Goal: Find specific page/section: Find specific page/section

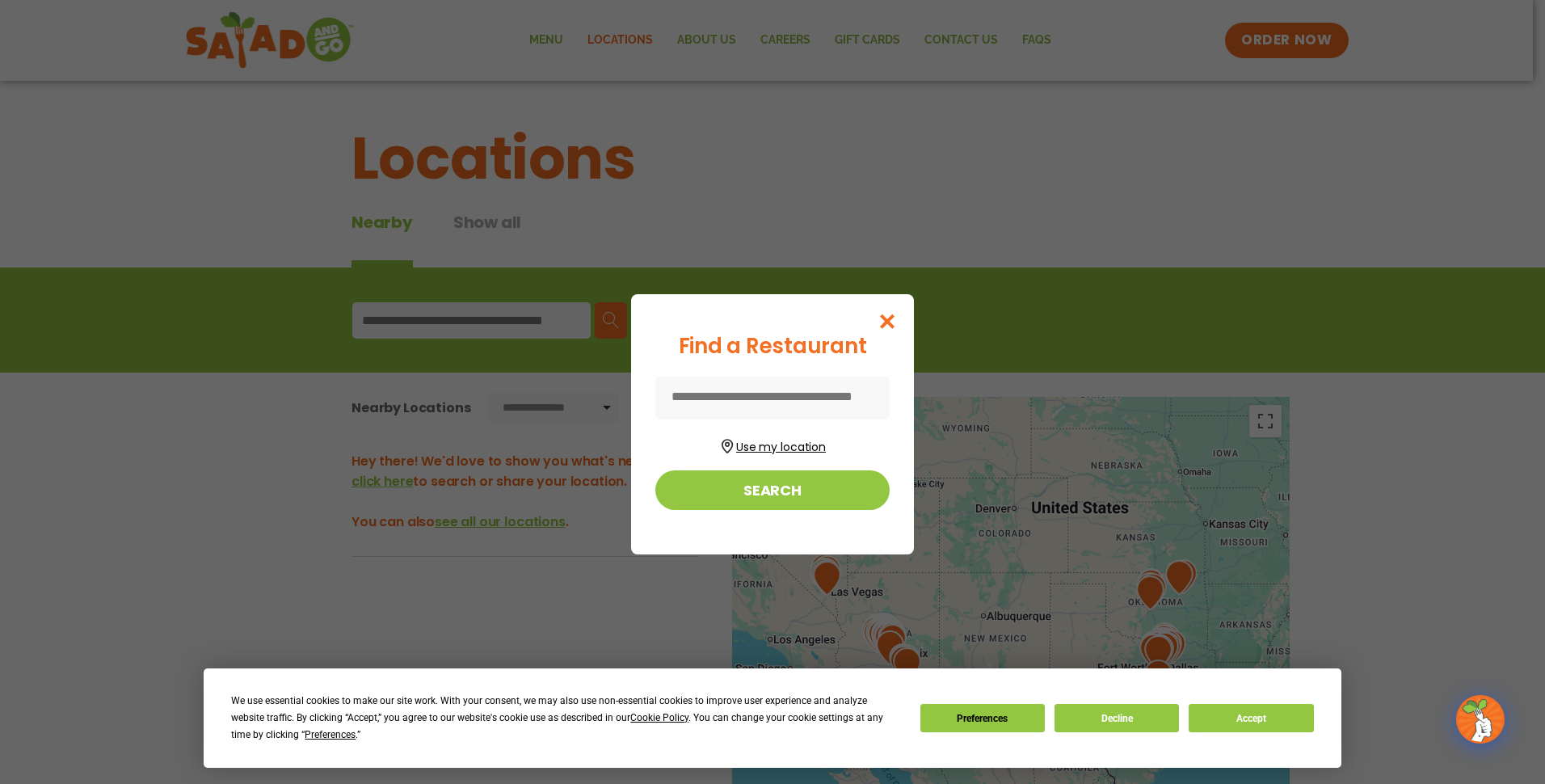
click at [764, 446] on button "Use my location" at bounding box center [772, 444] width 234 height 22
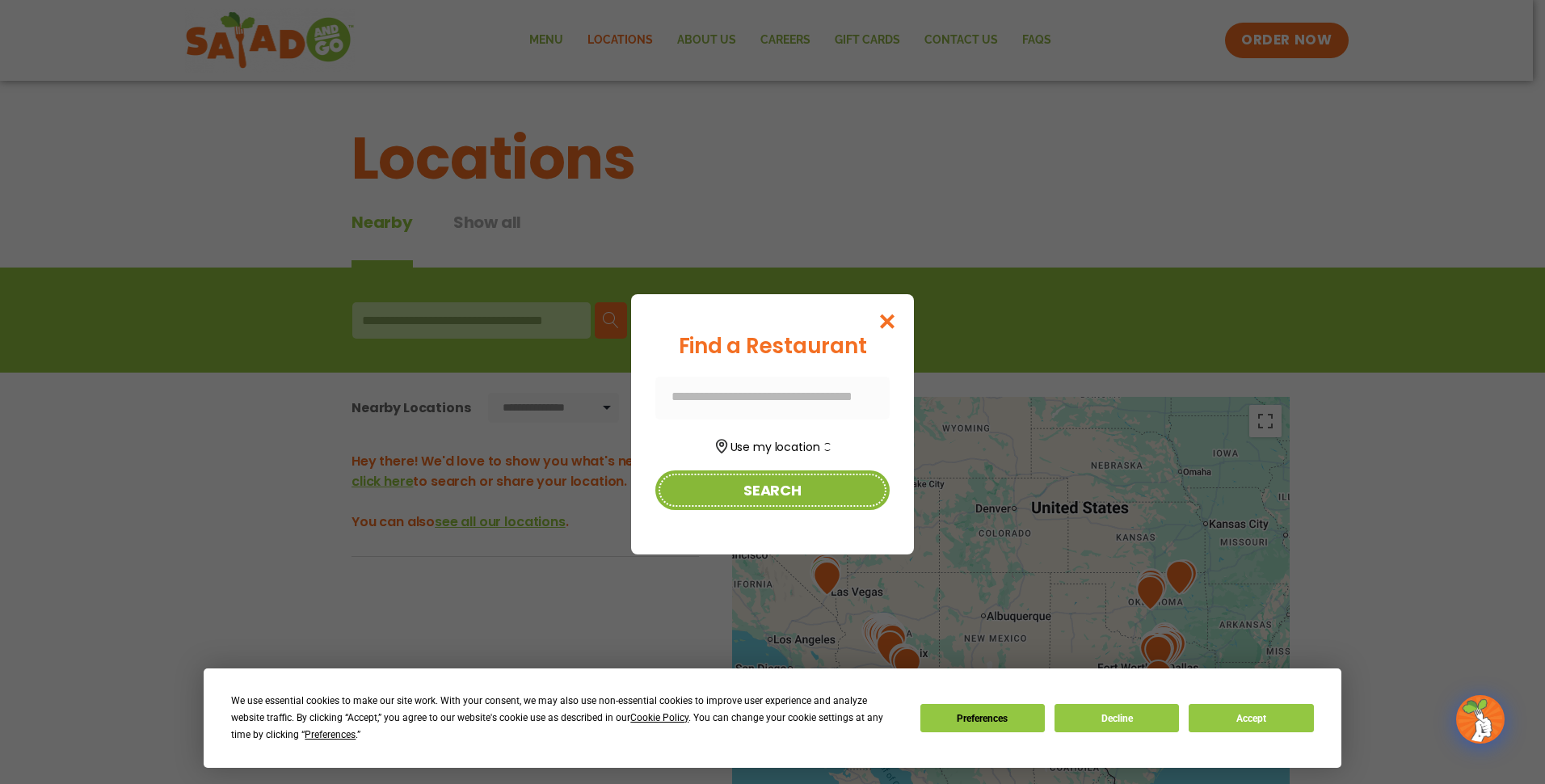
click at [772, 492] on button "Search" at bounding box center [772, 490] width 234 height 40
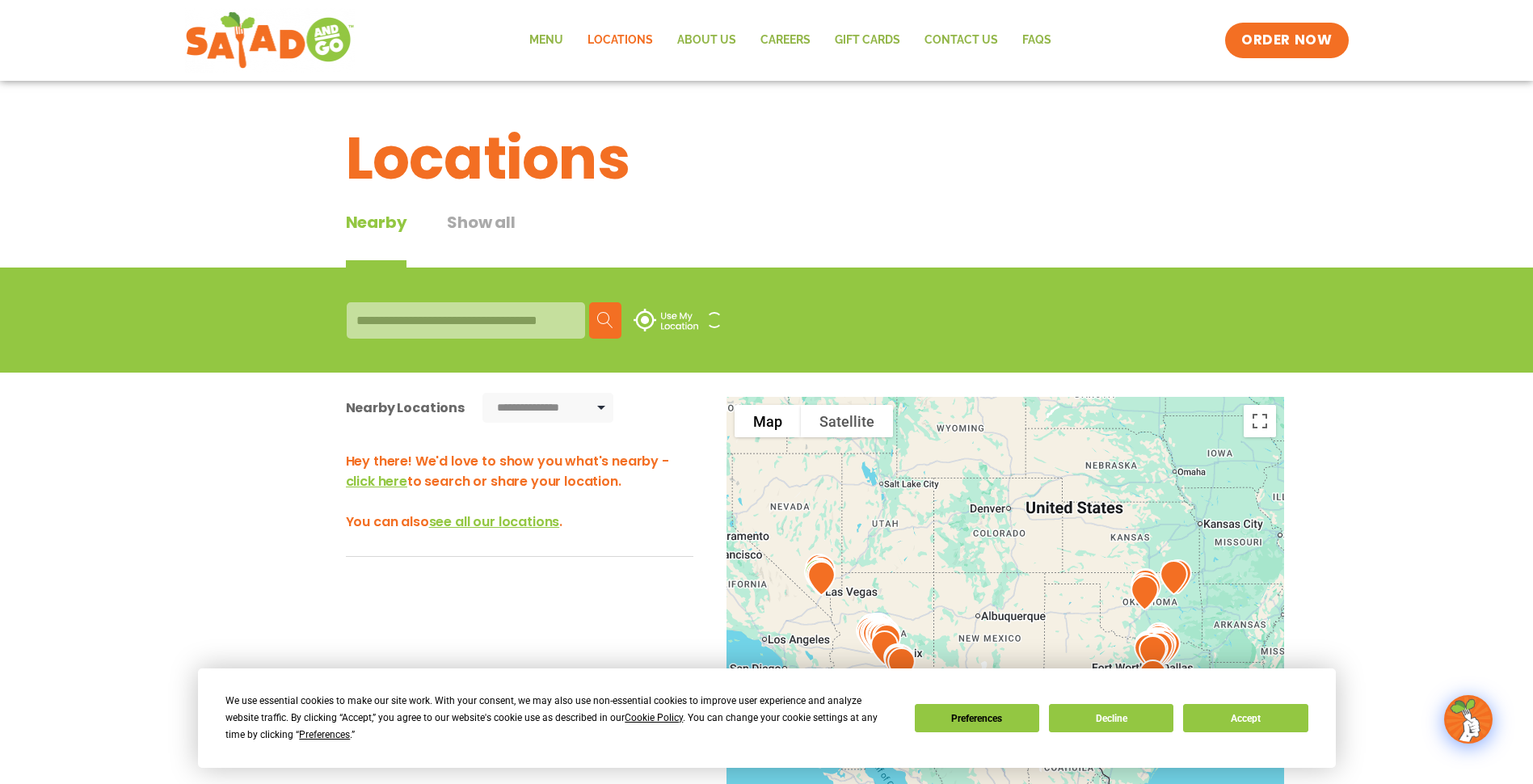
click at [402, 312] on div at bounding box center [465, 320] width 238 height 36
click at [645, 315] on img at bounding box center [666, 320] width 65 height 23
click at [465, 320] on div at bounding box center [465, 320] width 238 height 36
click at [622, 318] on div "Search Use My Location" at bounding box center [766, 320] width 840 height 36
click at [615, 317] on button "Search" at bounding box center [605, 320] width 32 height 36
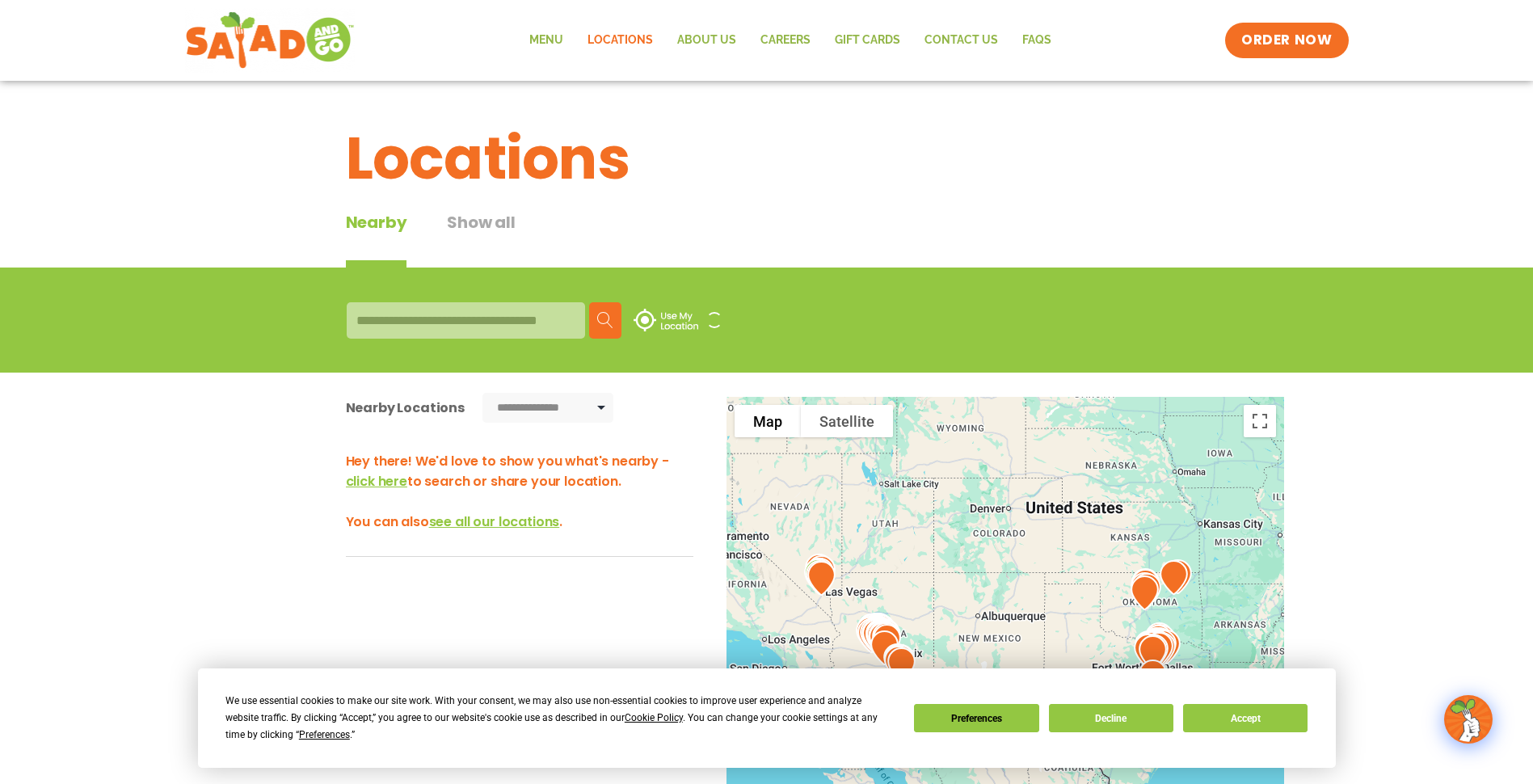
click at [416, 327] on div at bounding box center [465, 320] width 238 height 36
click at [1133, 713] on button "Decline" at bounding box center [1111, 717] width 125 height 28
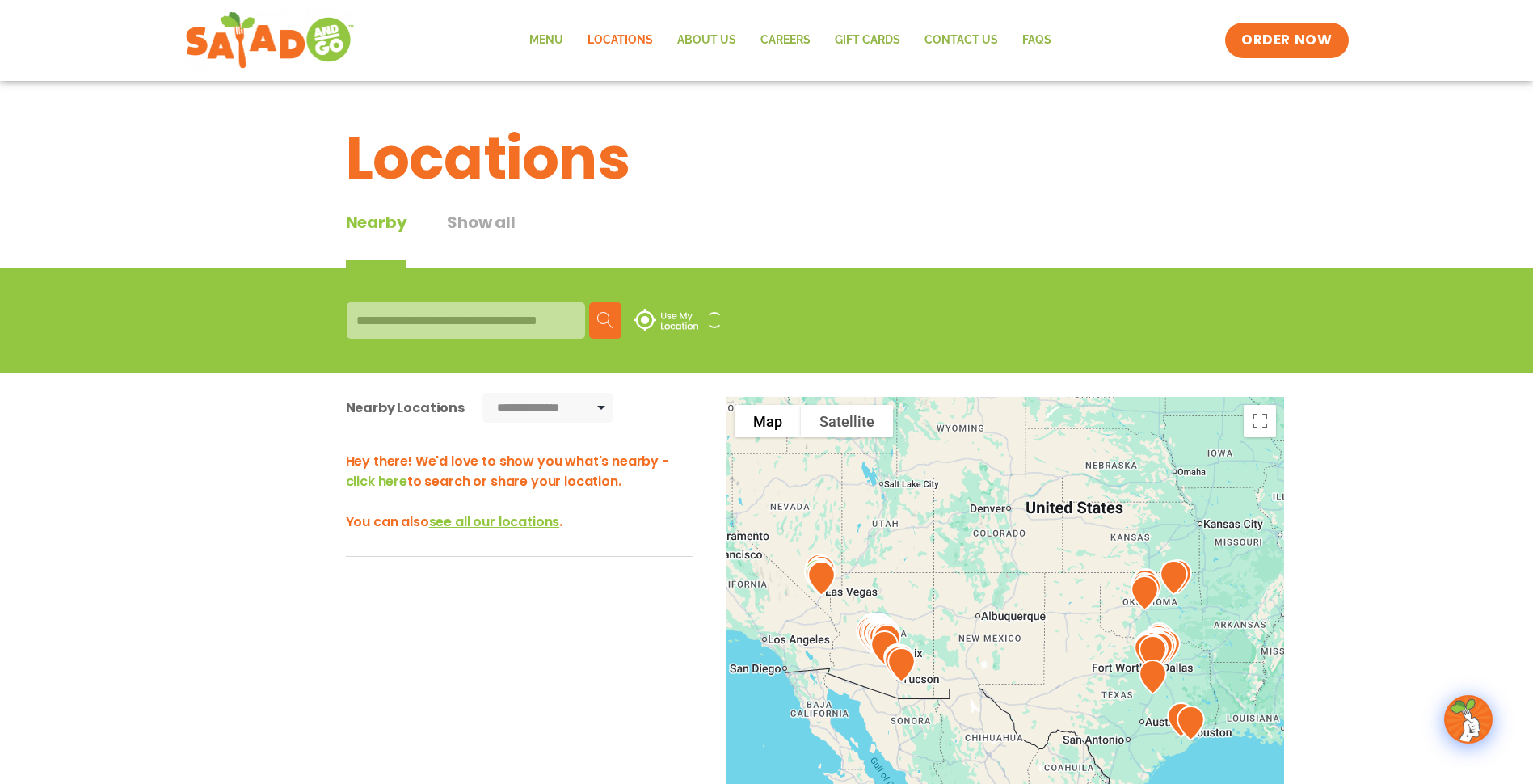
click at [449, 324] on div at bounding box center [465, 320] width 238 height 36
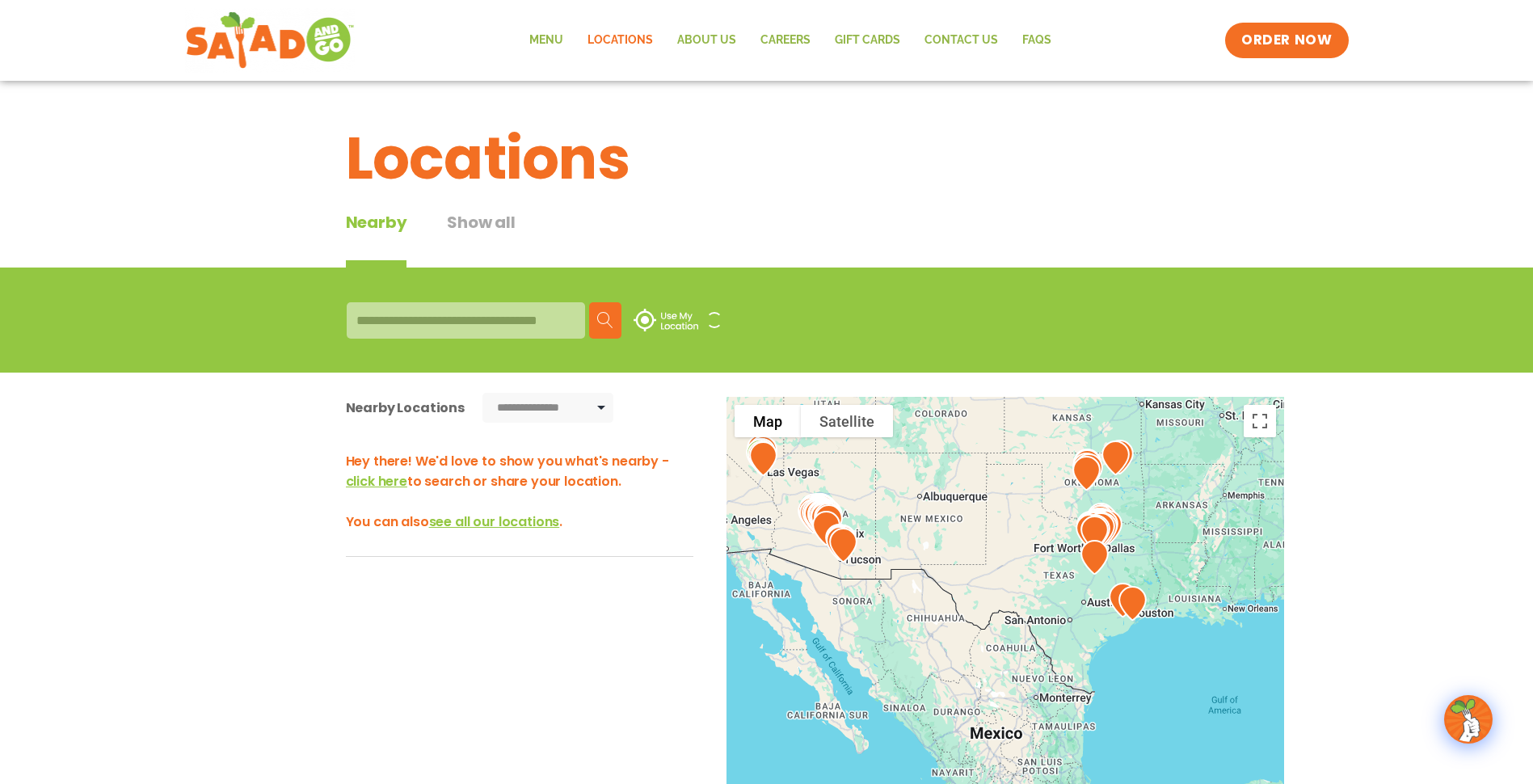
drag, startPoint x: 1016, startPoint y: 664, endPoint x: 955, endPoint y: 543, distance: 135.5
click at [955, 543] on div at bounding box center [1006, 663] width 558 height 535
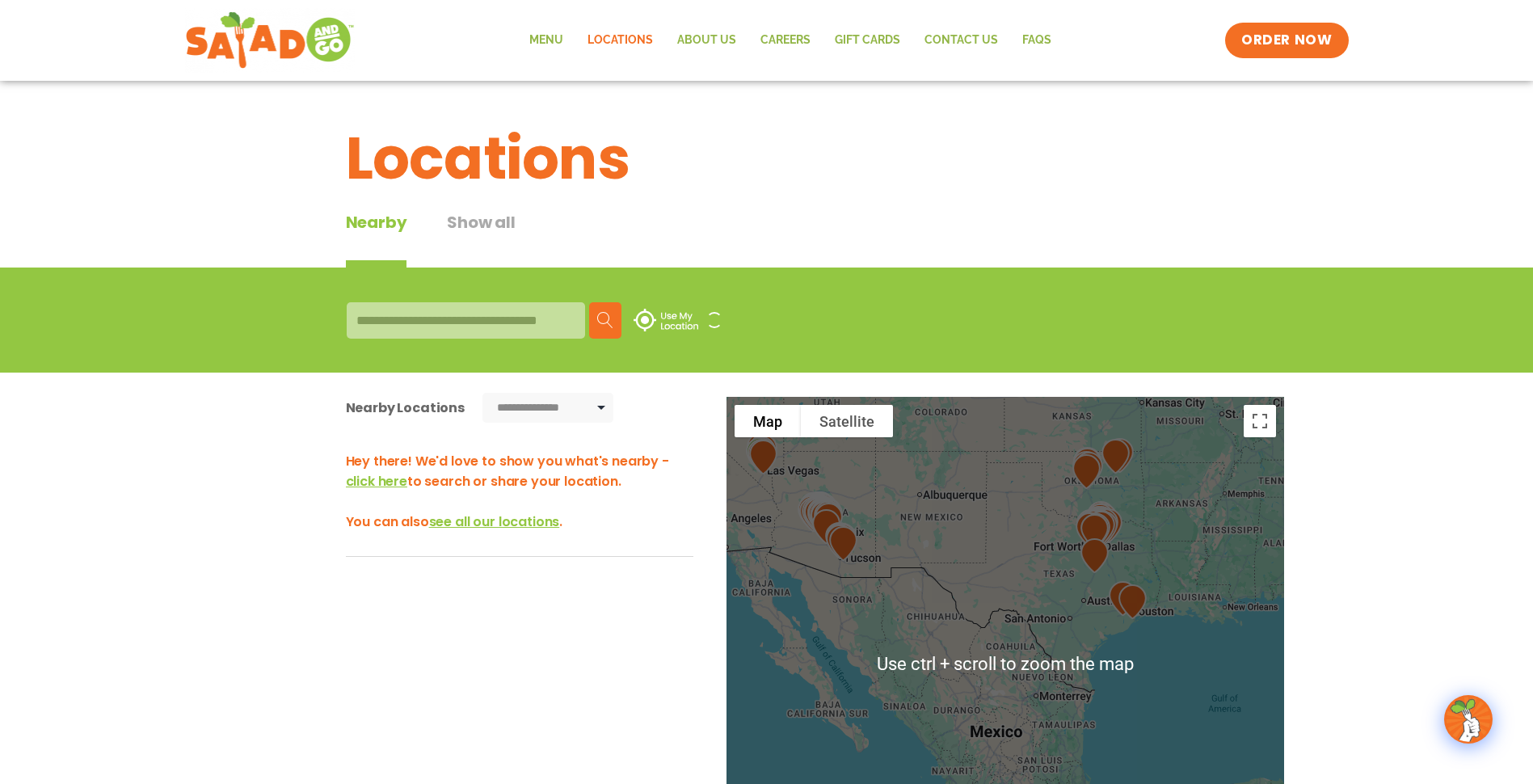
click at [992, 536] on div at bounding box center [1006, 663] width 558 height 535
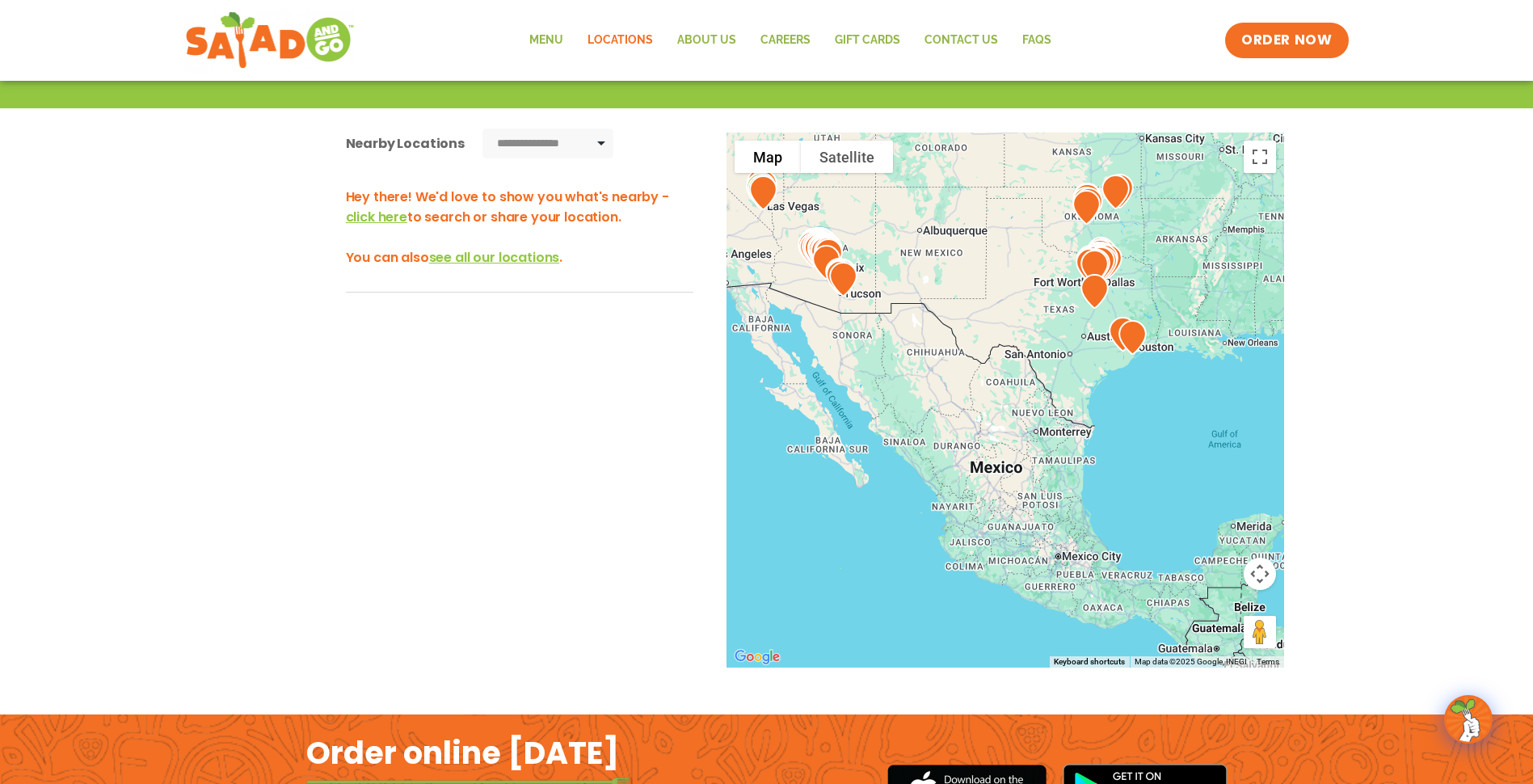
scroll to position [271, 0]
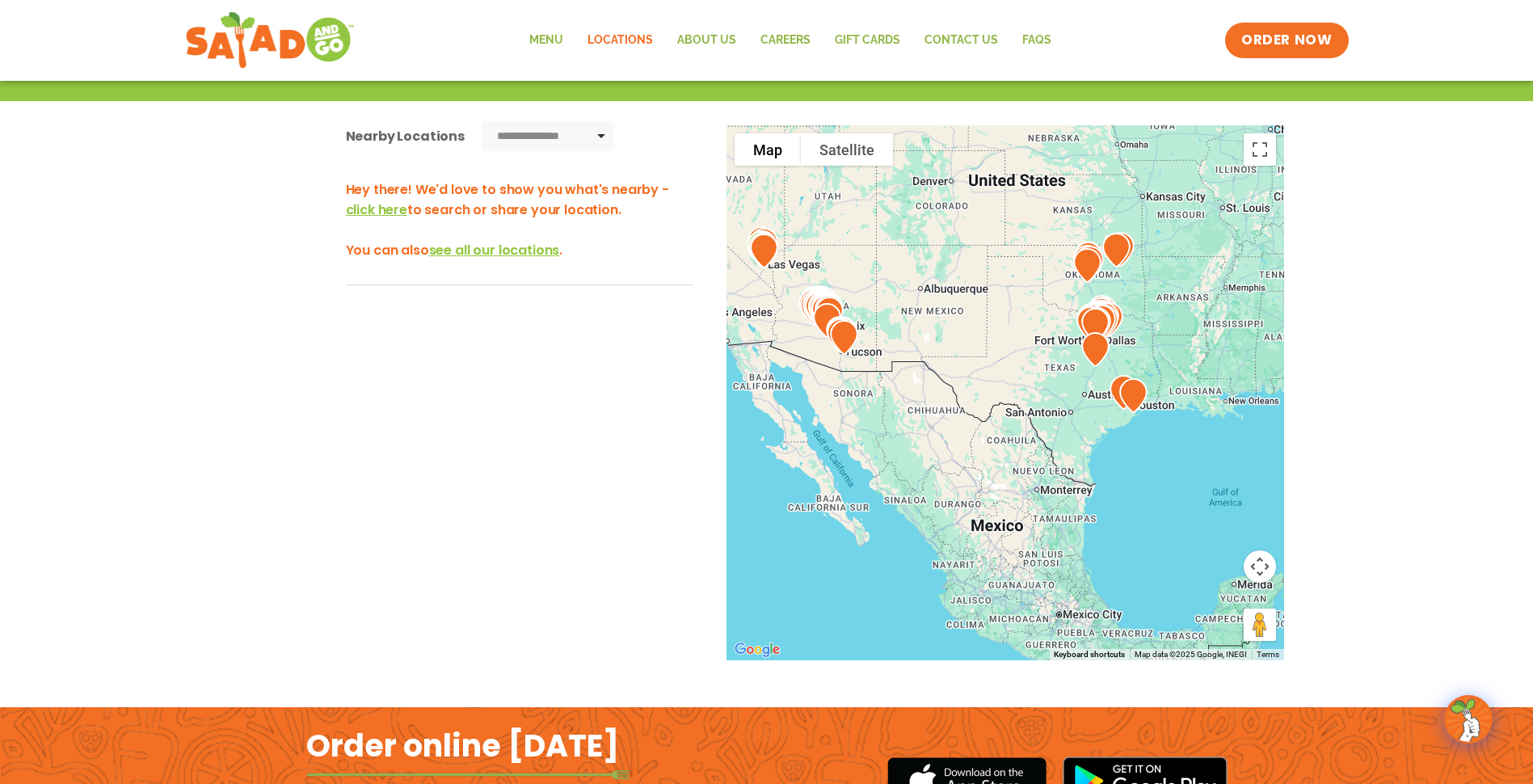
drag, startPoint x: 1038, startPoint y: 429, endPoint x: 1035, endPoint y: 521, distance: 92.0
click at [1037, 522] on div at bounding box center [1006, 392] width 558 height 535
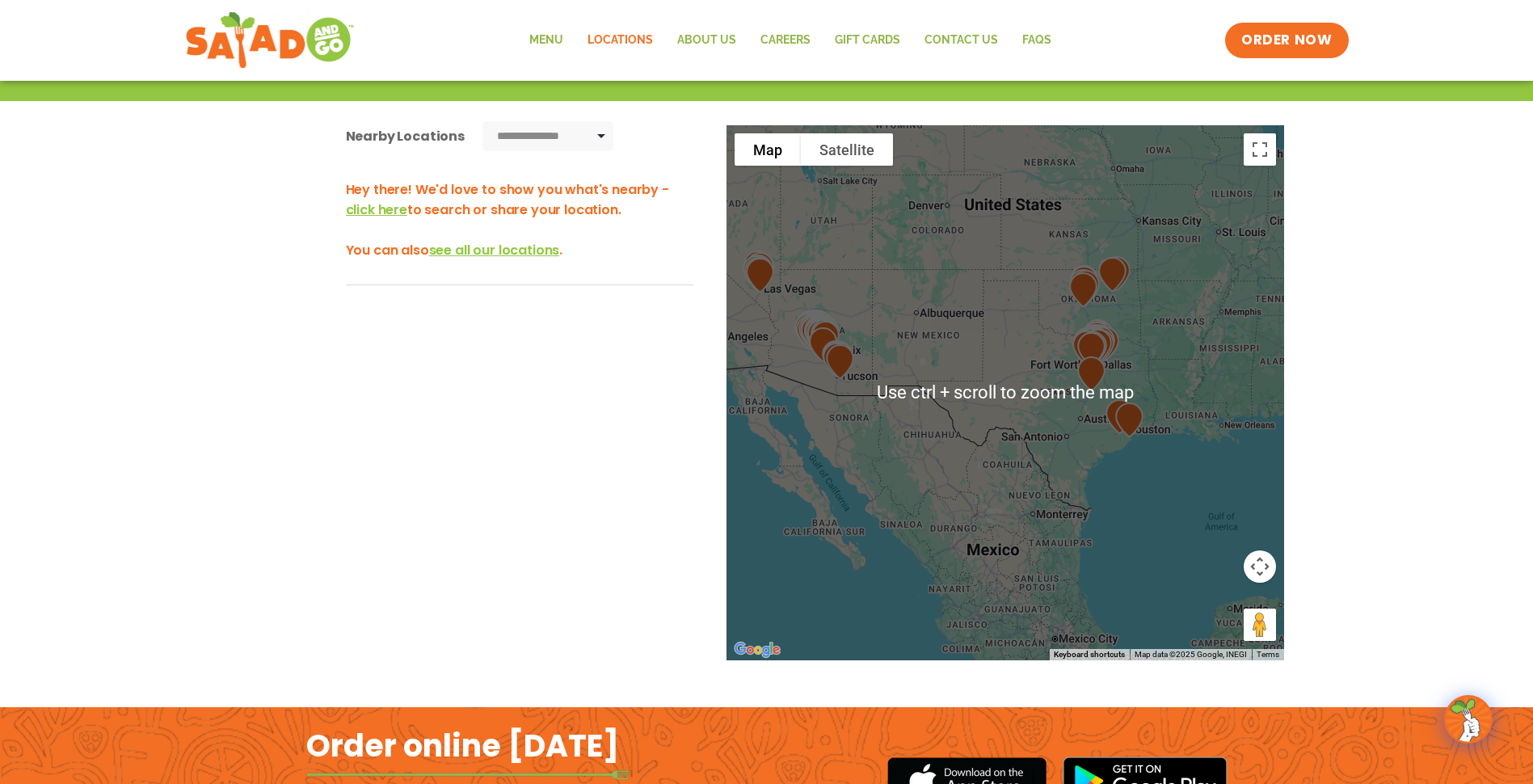
click at [999, 417] on div at bounding box center [1006, 392] width 558 height 535
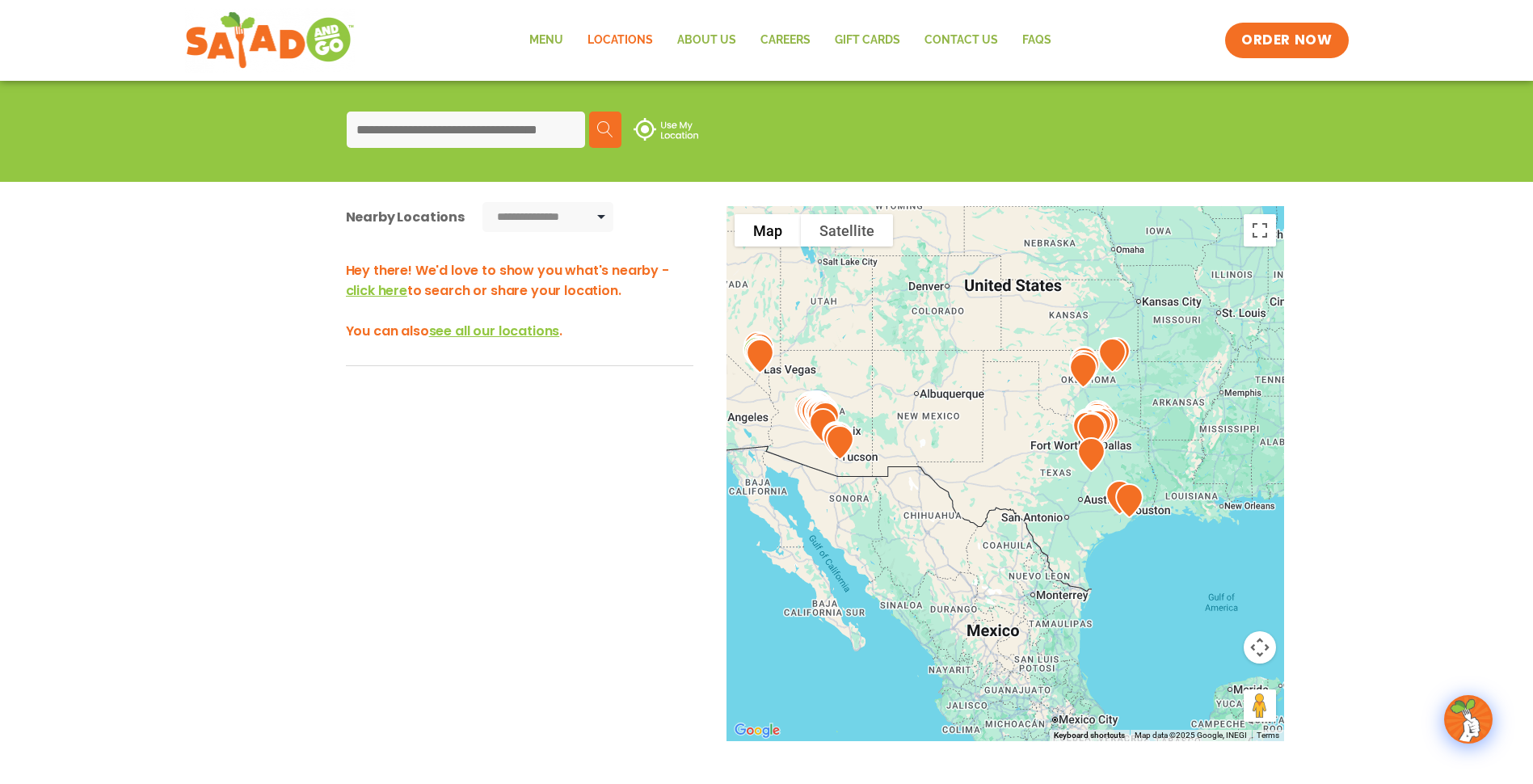
scroll to position [110, 0]
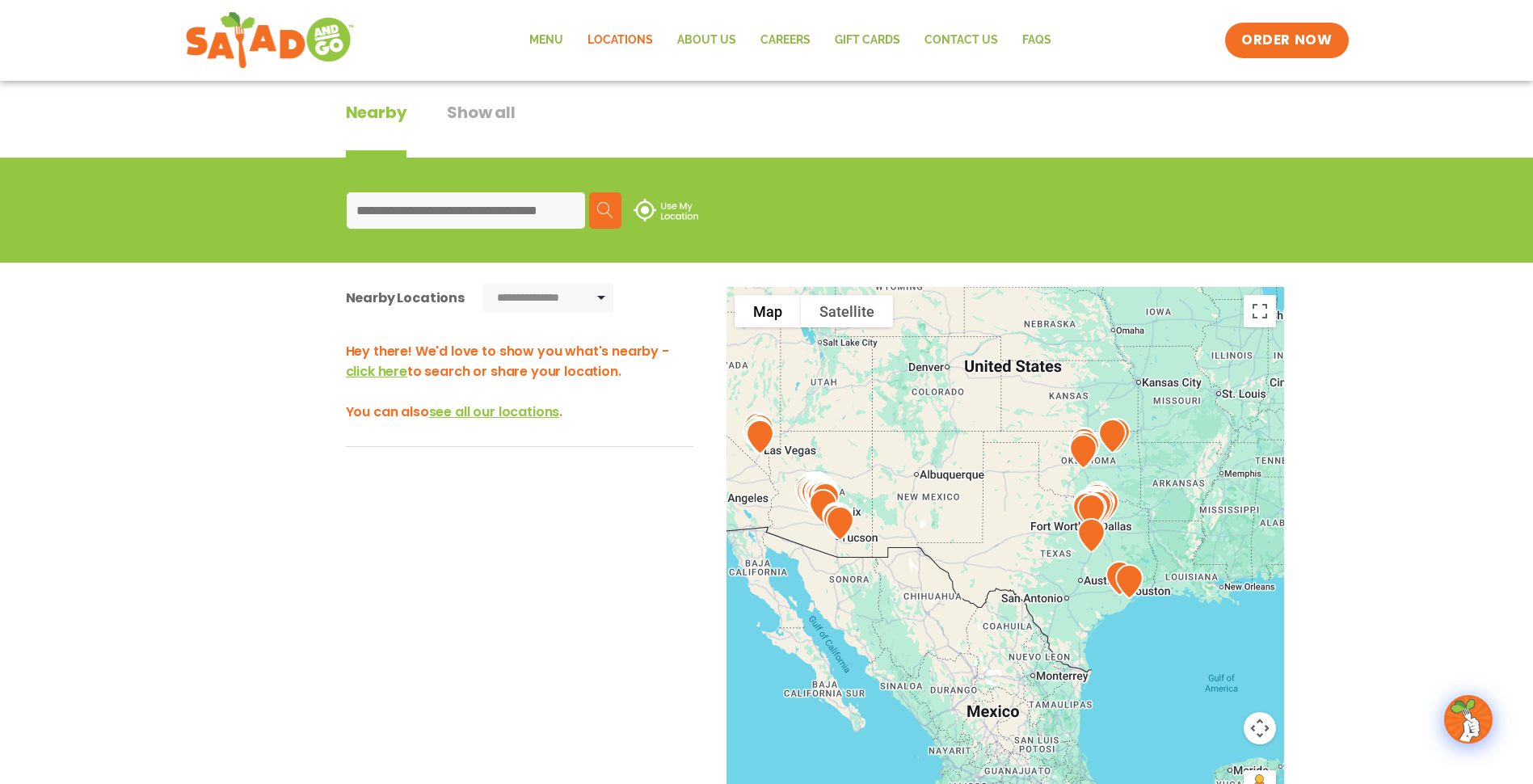
click at [465, 207] on input at bounding box center [465, 210] width 238 height 36
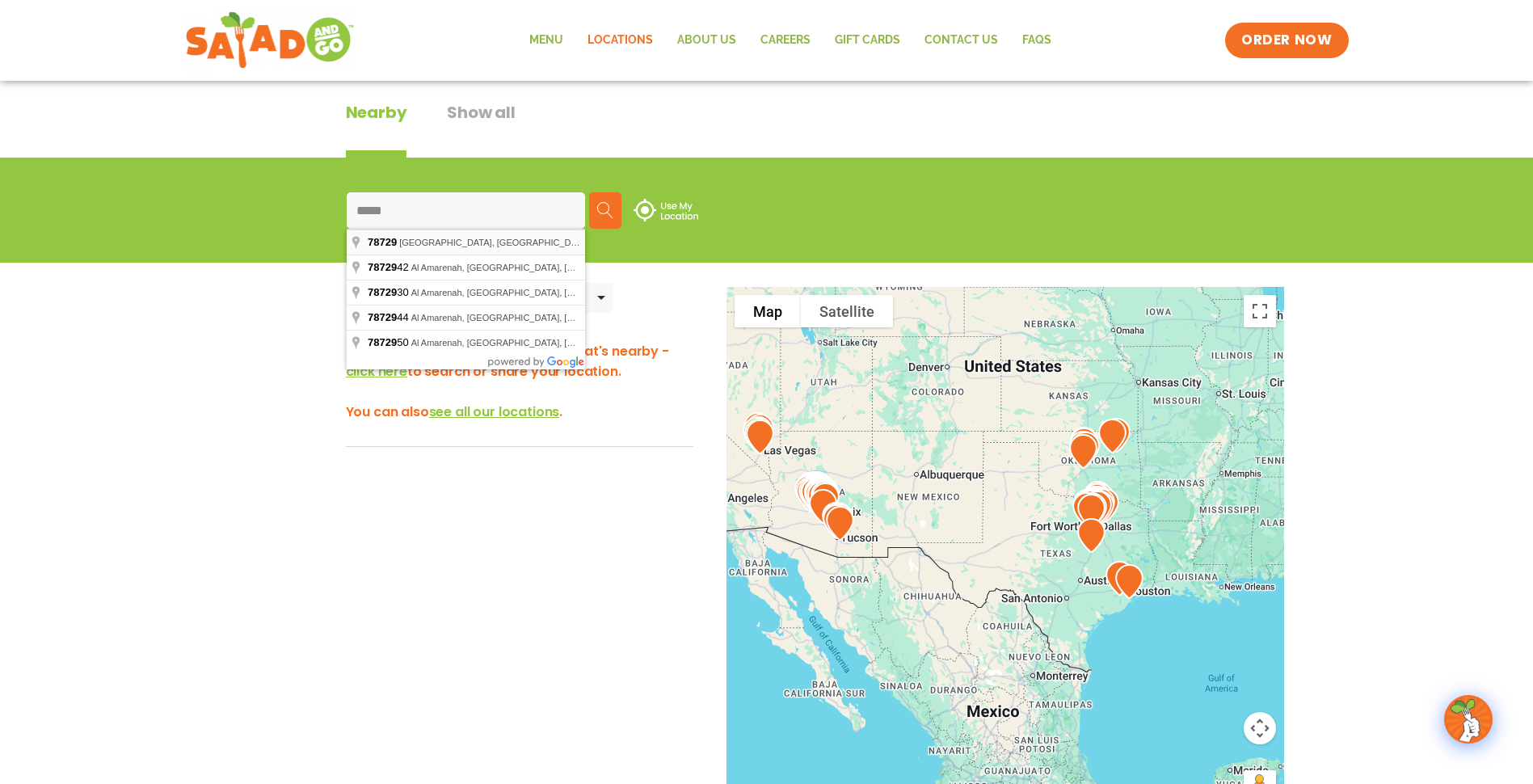
type input "**********"
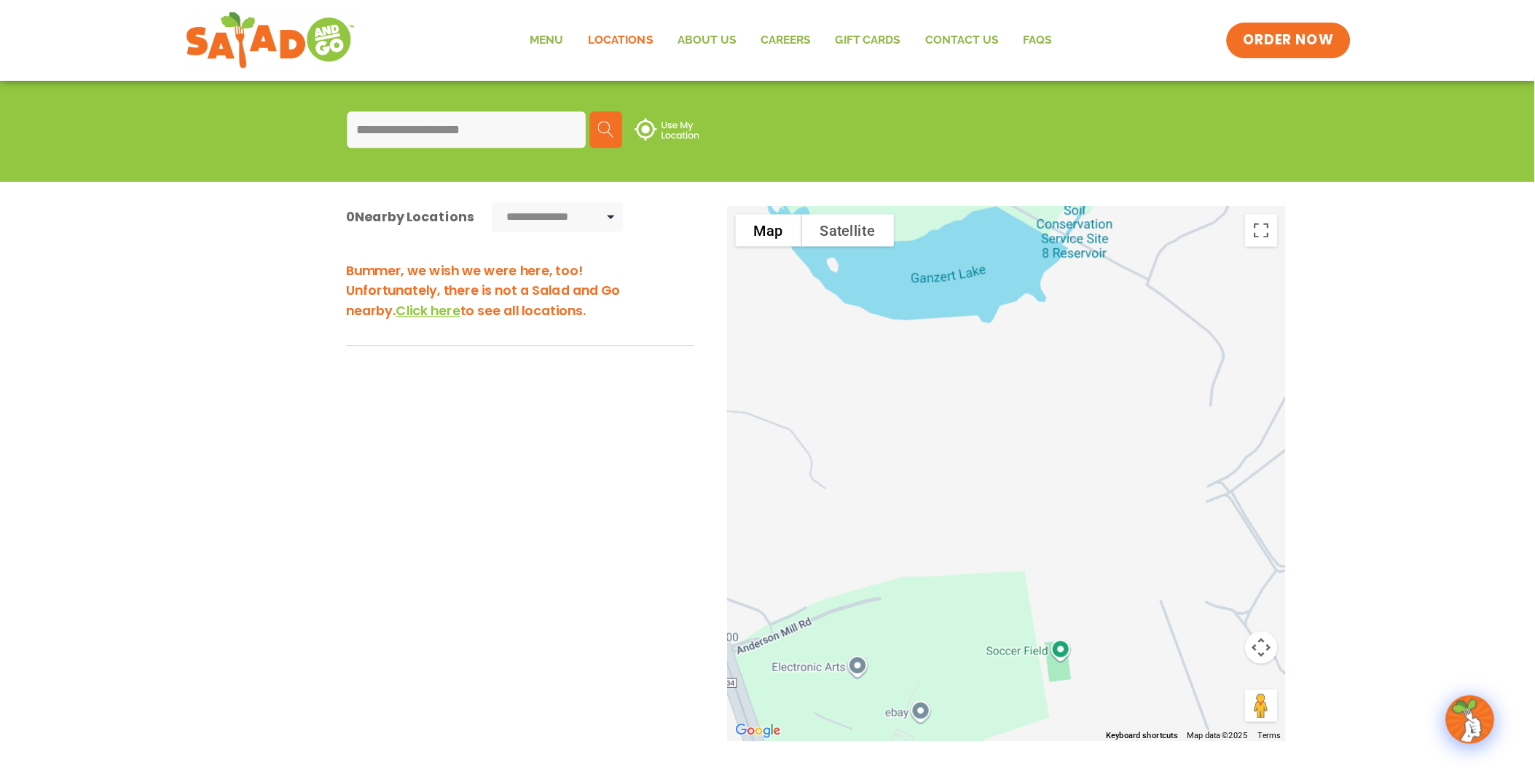
scroll to position [172, 0]
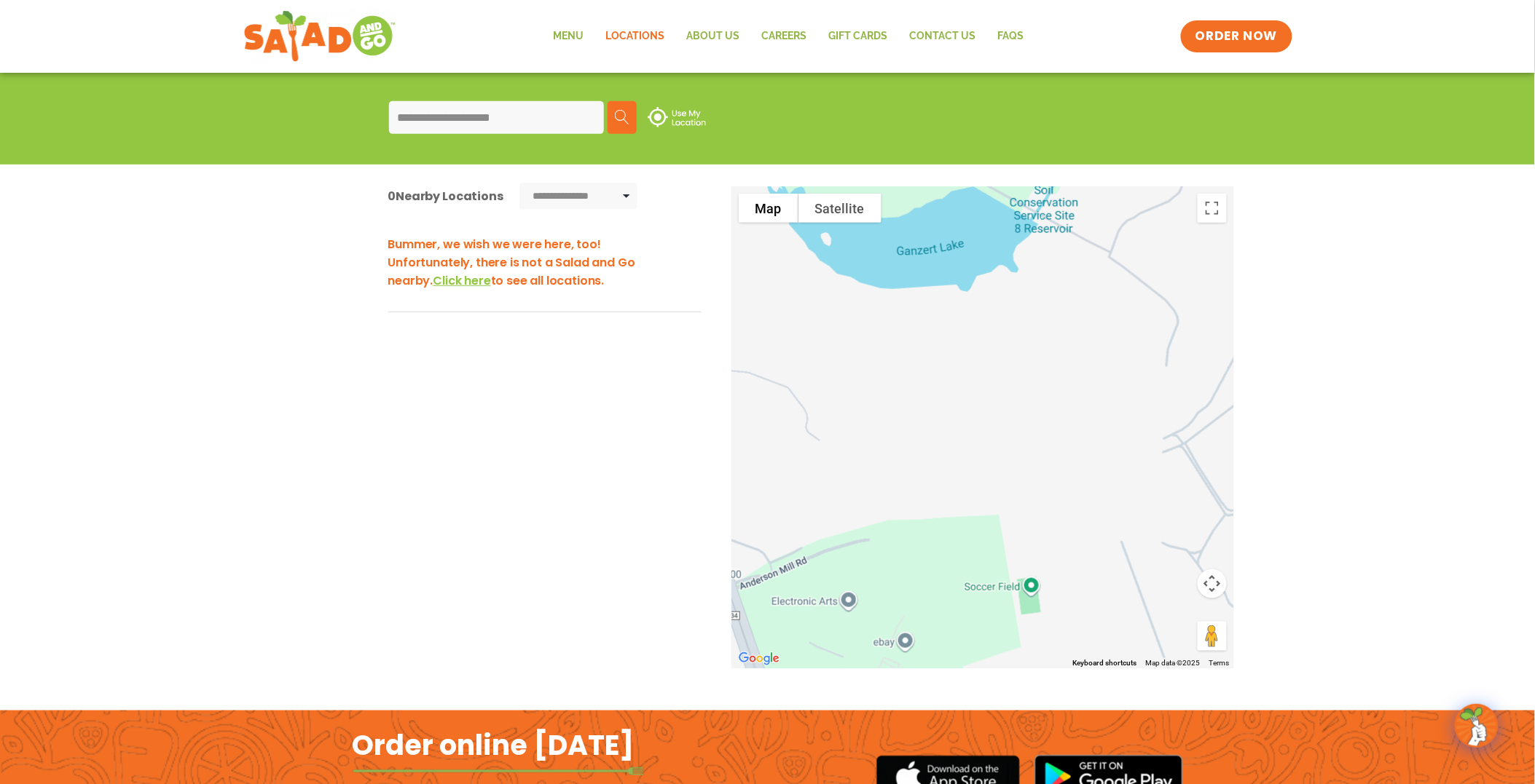
click at [1064, 450] on div at bounding box center [983, 427] width 503 height 482
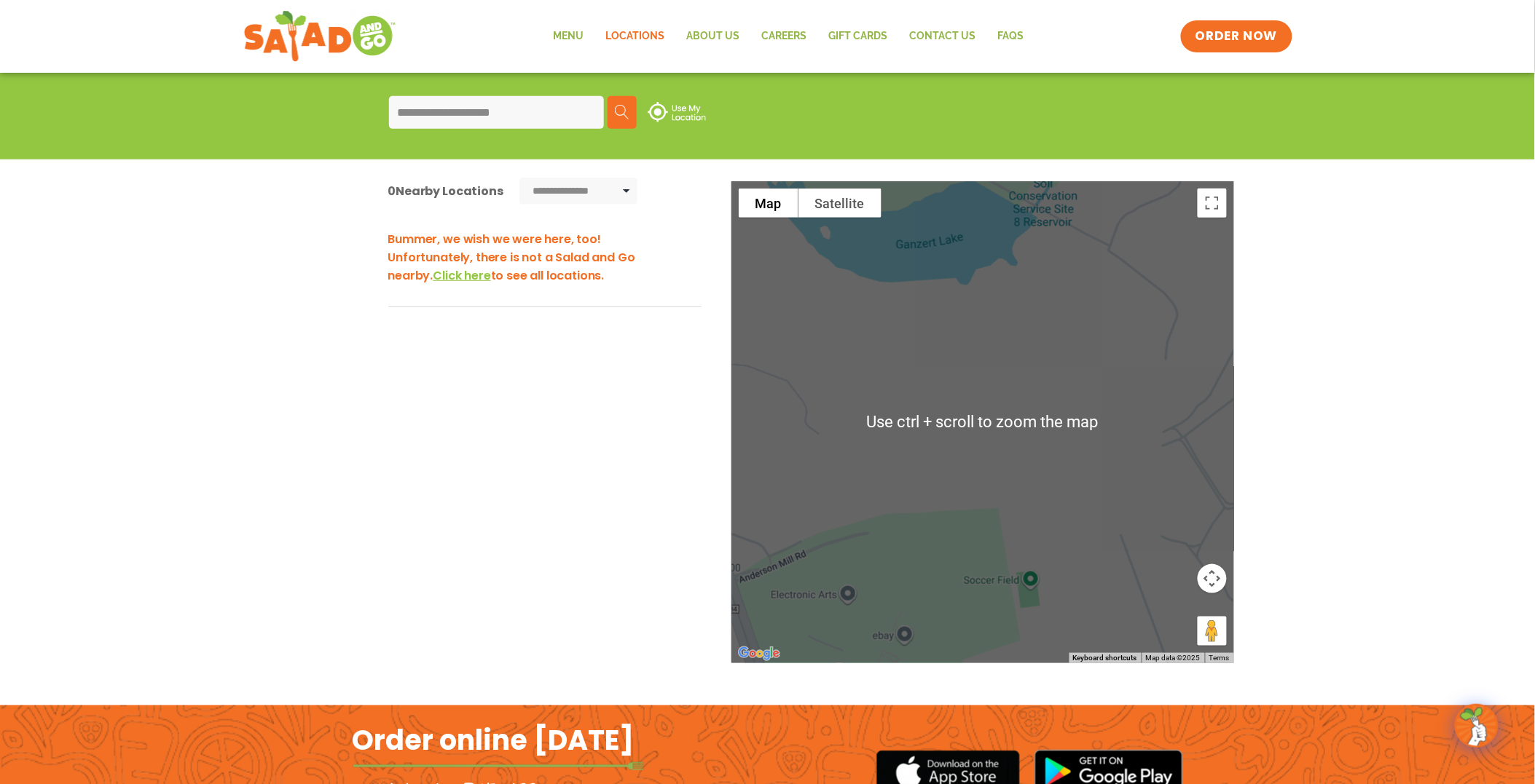
scroll to position [158, 0]
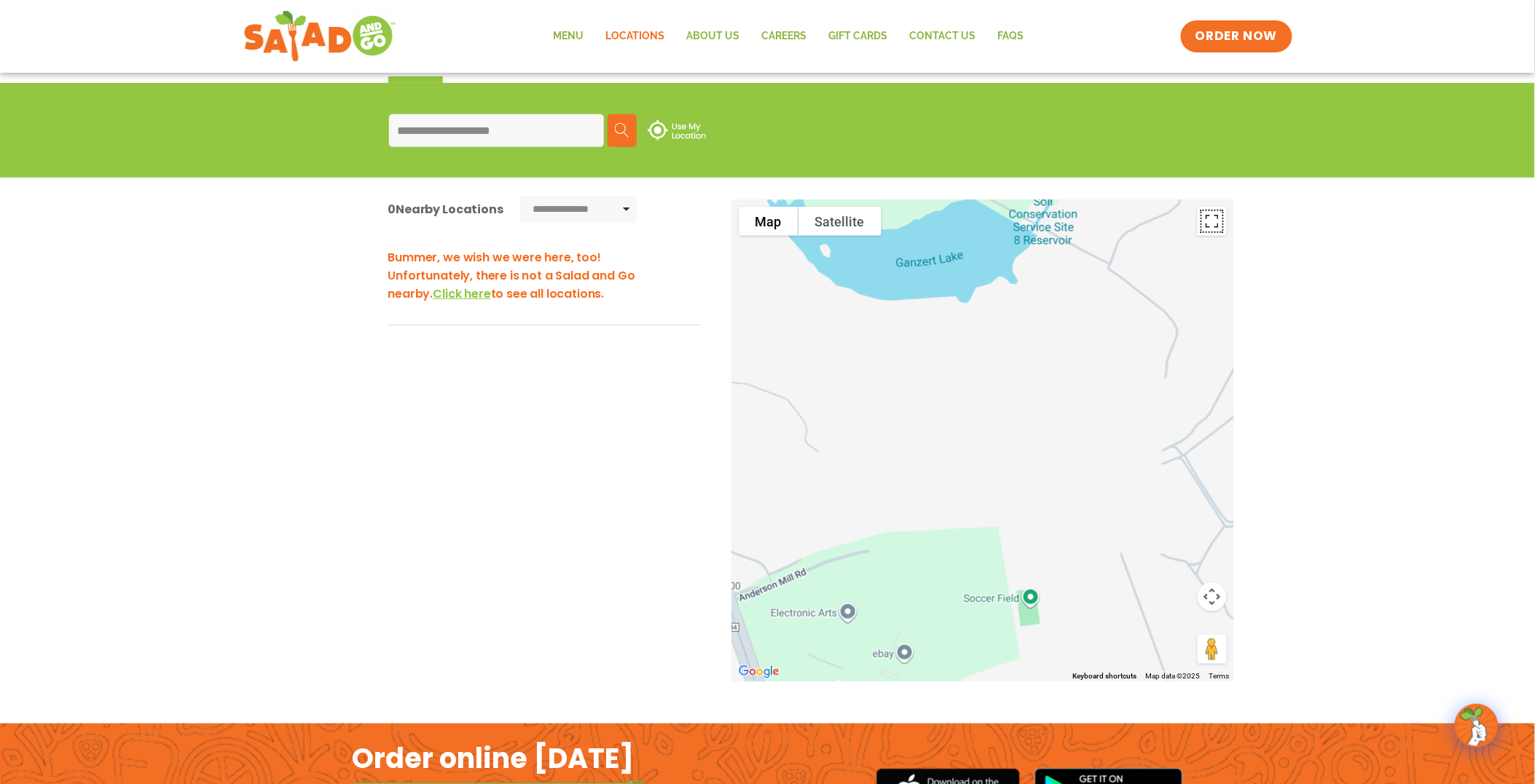
click at [1220, 221] on button "Toggle fullscreen view" at bounding box center [1212, 221] width 29 height 29
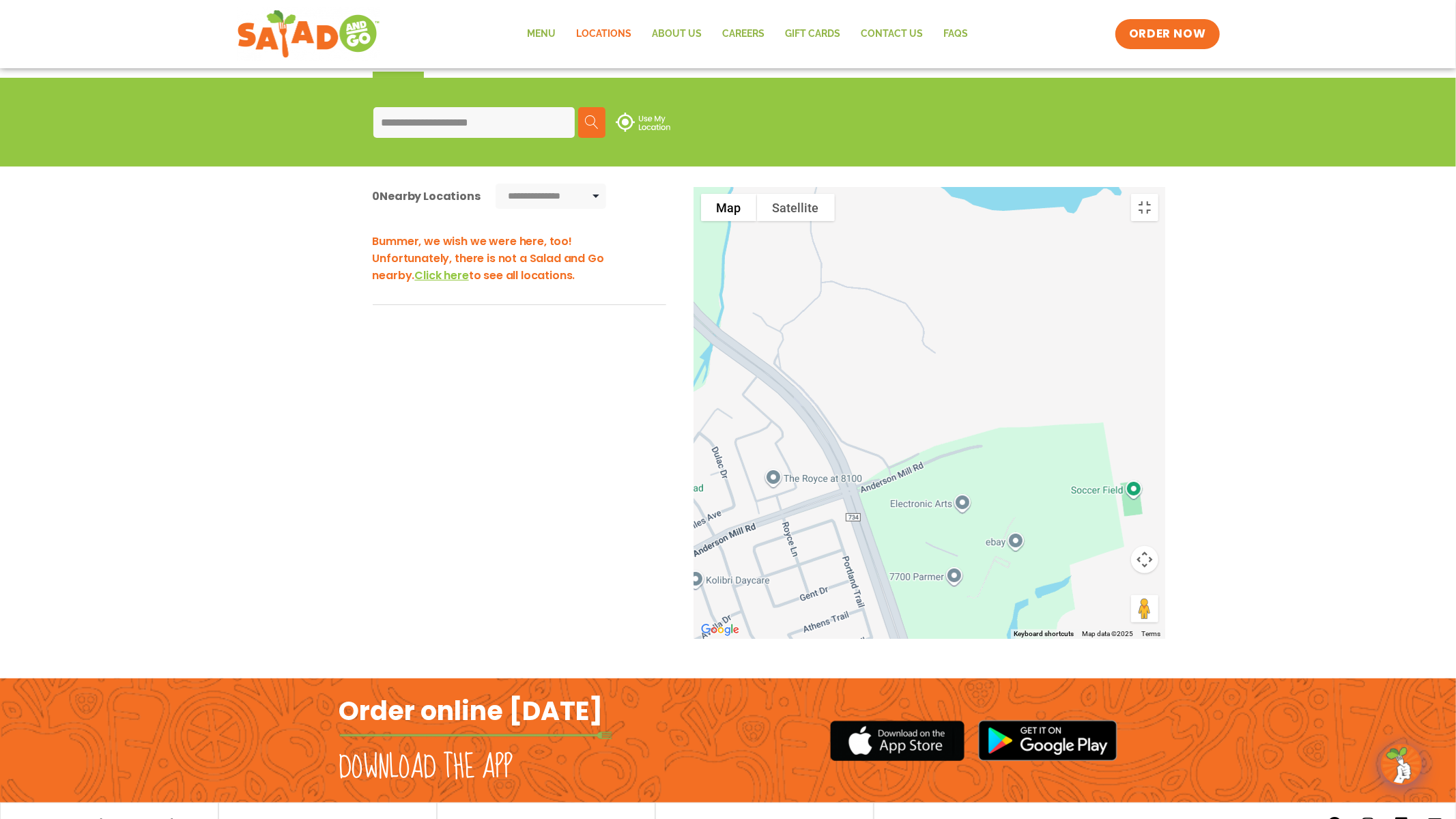
drag, startPoint x: 598, startPoint y: 441, endPoint x: 760, endPoint y: 370, distance: 176.9
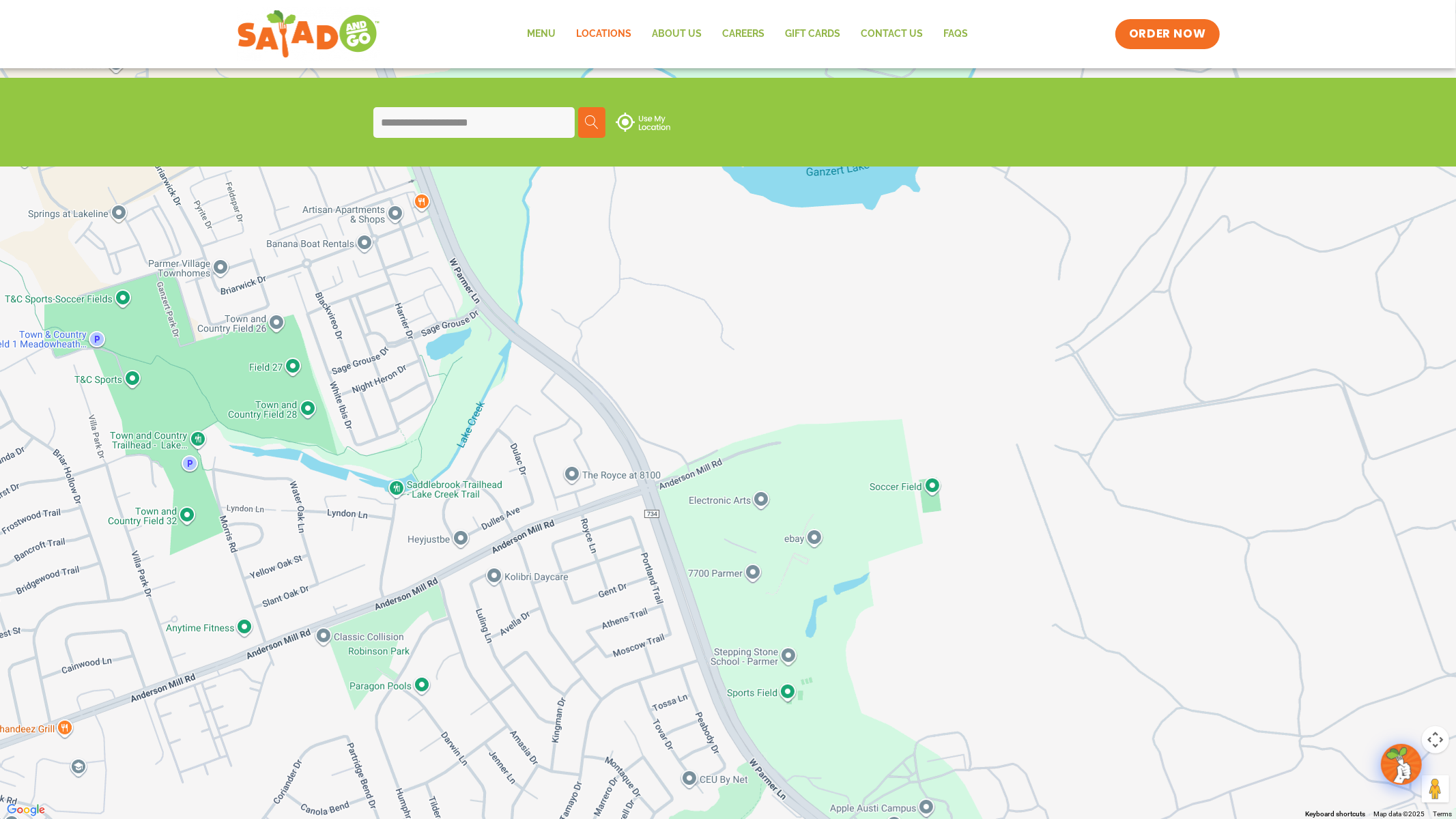
click at [760, 370] on div at bounding box center [728, 409] width 1456 height 819
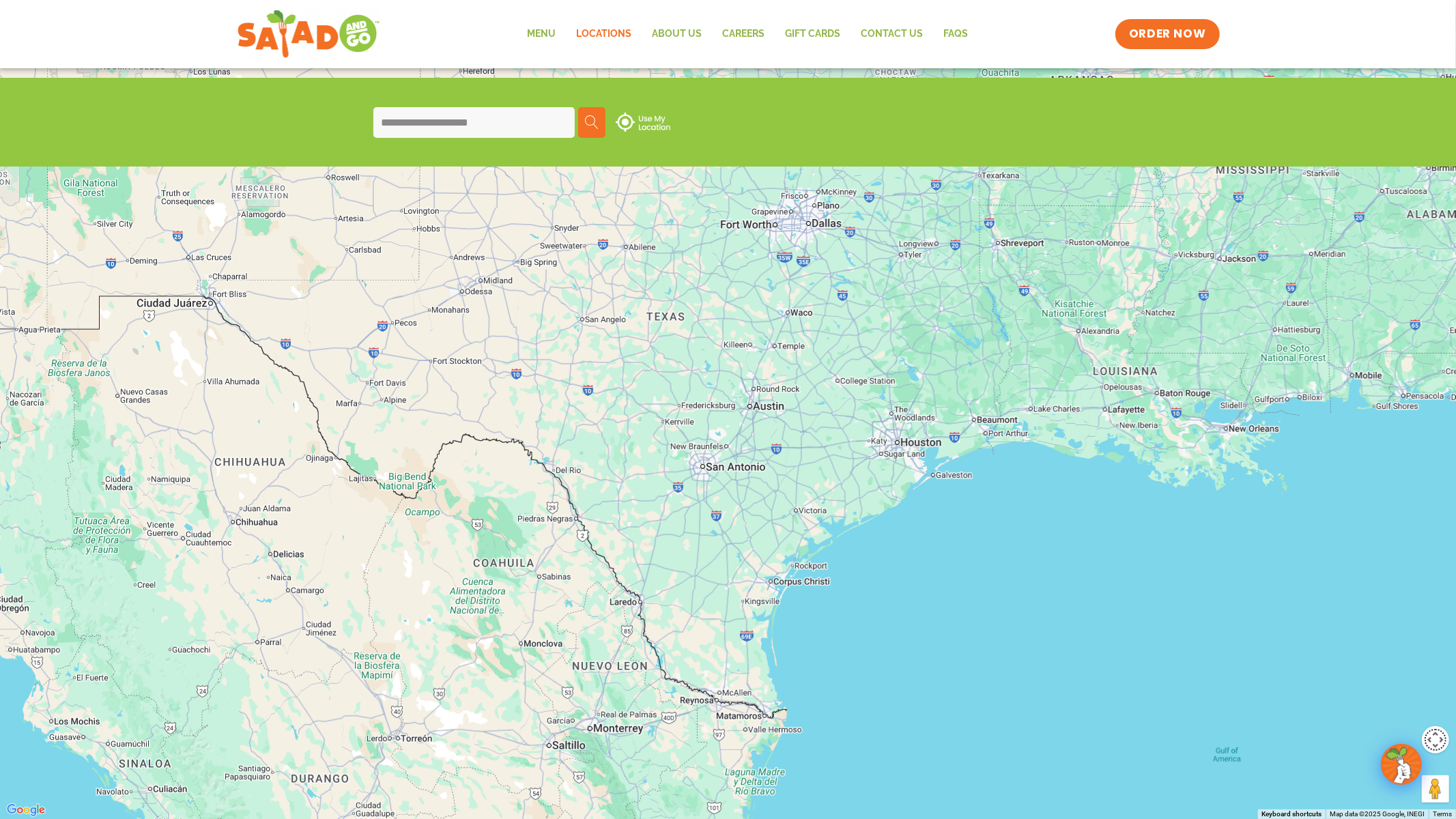
click at [1294, 662] on button "Map camera controls" at bounding box center [1435, 740] width 27 height 27
click at [1294, 30] on button "Toggle fullscreen view" at bounding box center [1435, 20] width 27 height 27
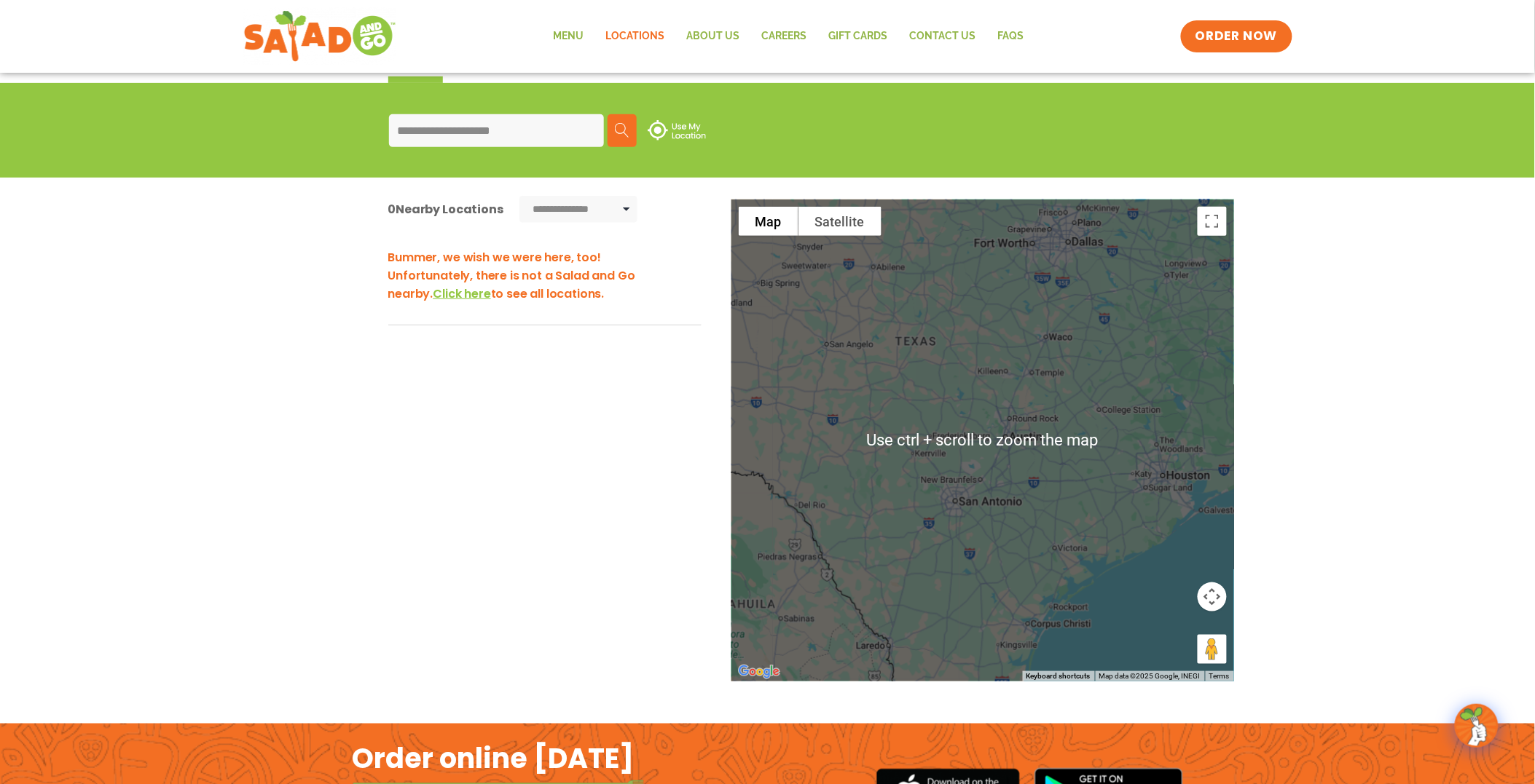
click at [1097, 424] on div at bounding box center [983, 440] width 503 height 482
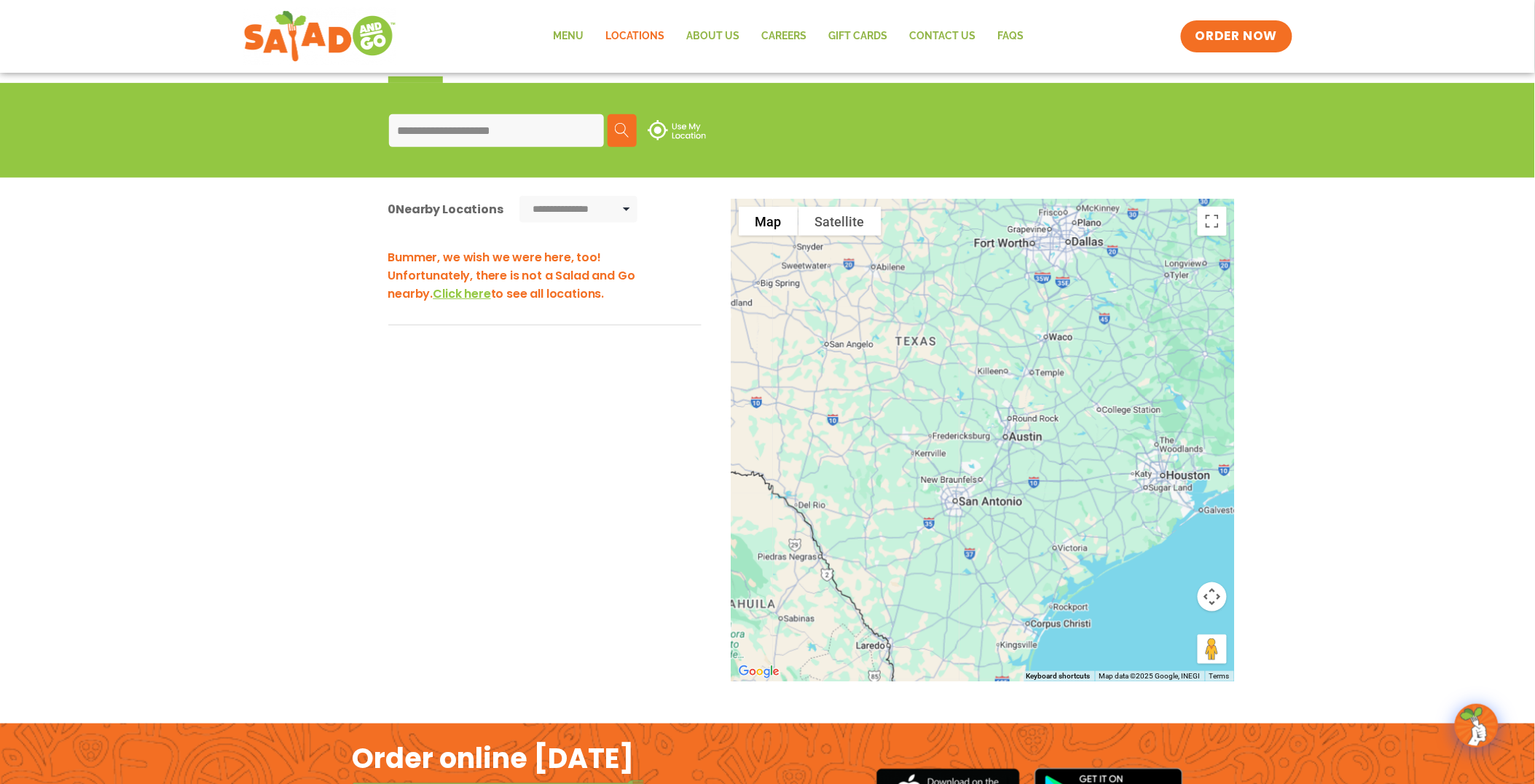
click at [622, 202] on select "**********" at bounding box center [578, 209] width 118 height 27
click at [519, 196] on select "**********" at bounding box center [578, 209] width 118 height 27
click at [433, 294] on span "Click here" at bounding box center [462, 294] width 57 height 17
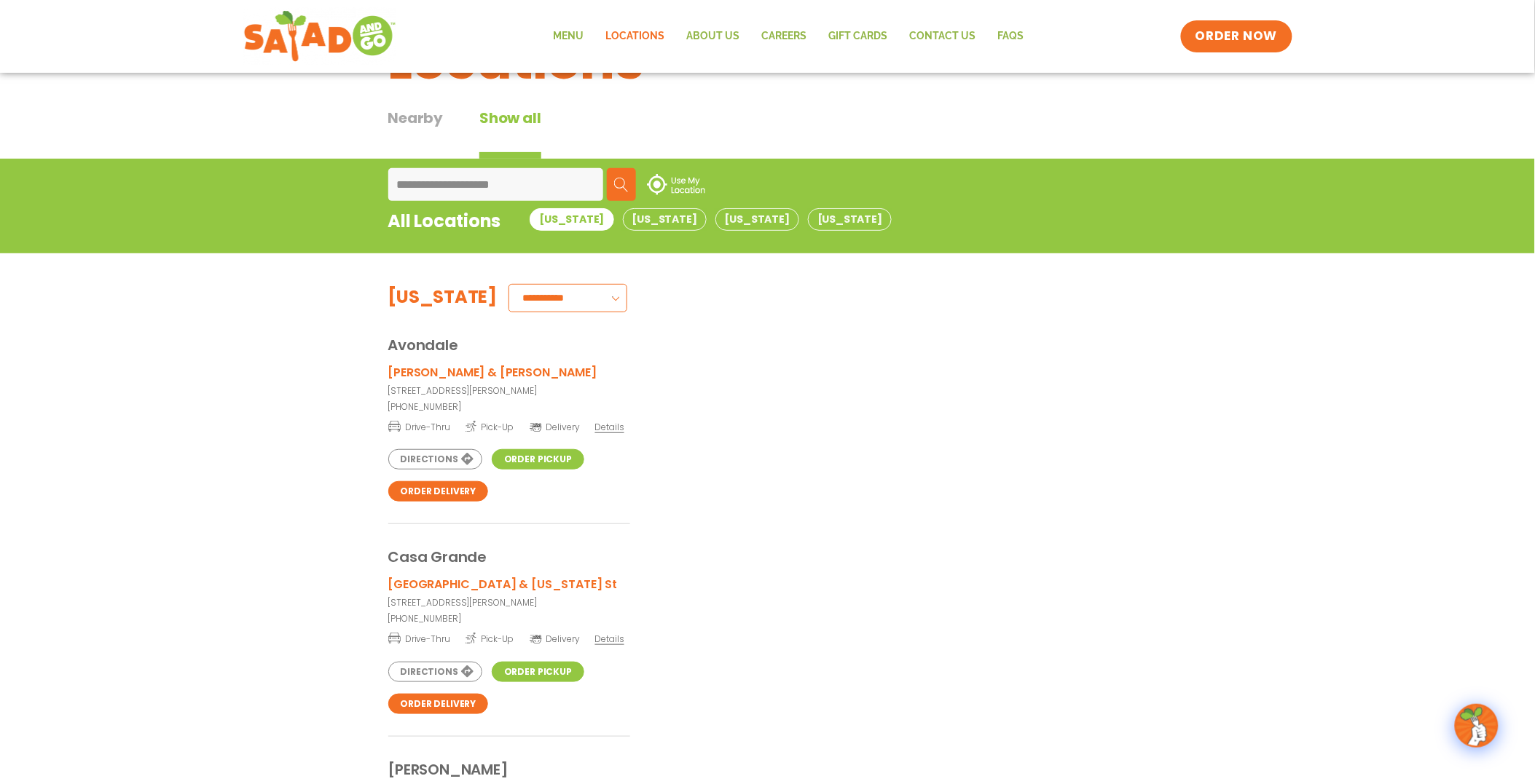
scroll to position [0, 0]
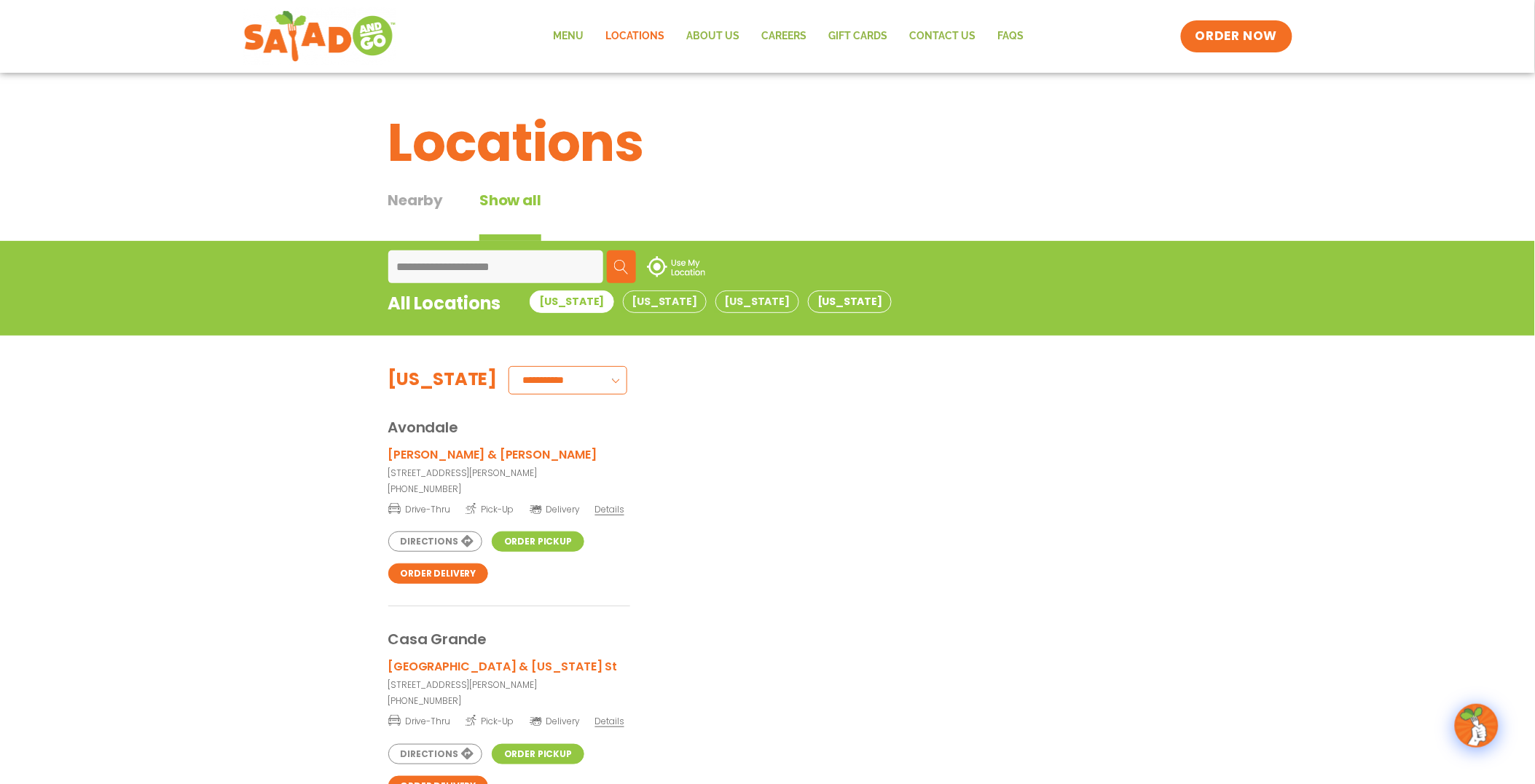
click at [807, 299] on button "[US_STATE]" at bounding box center [849, 302] width 84 height 22
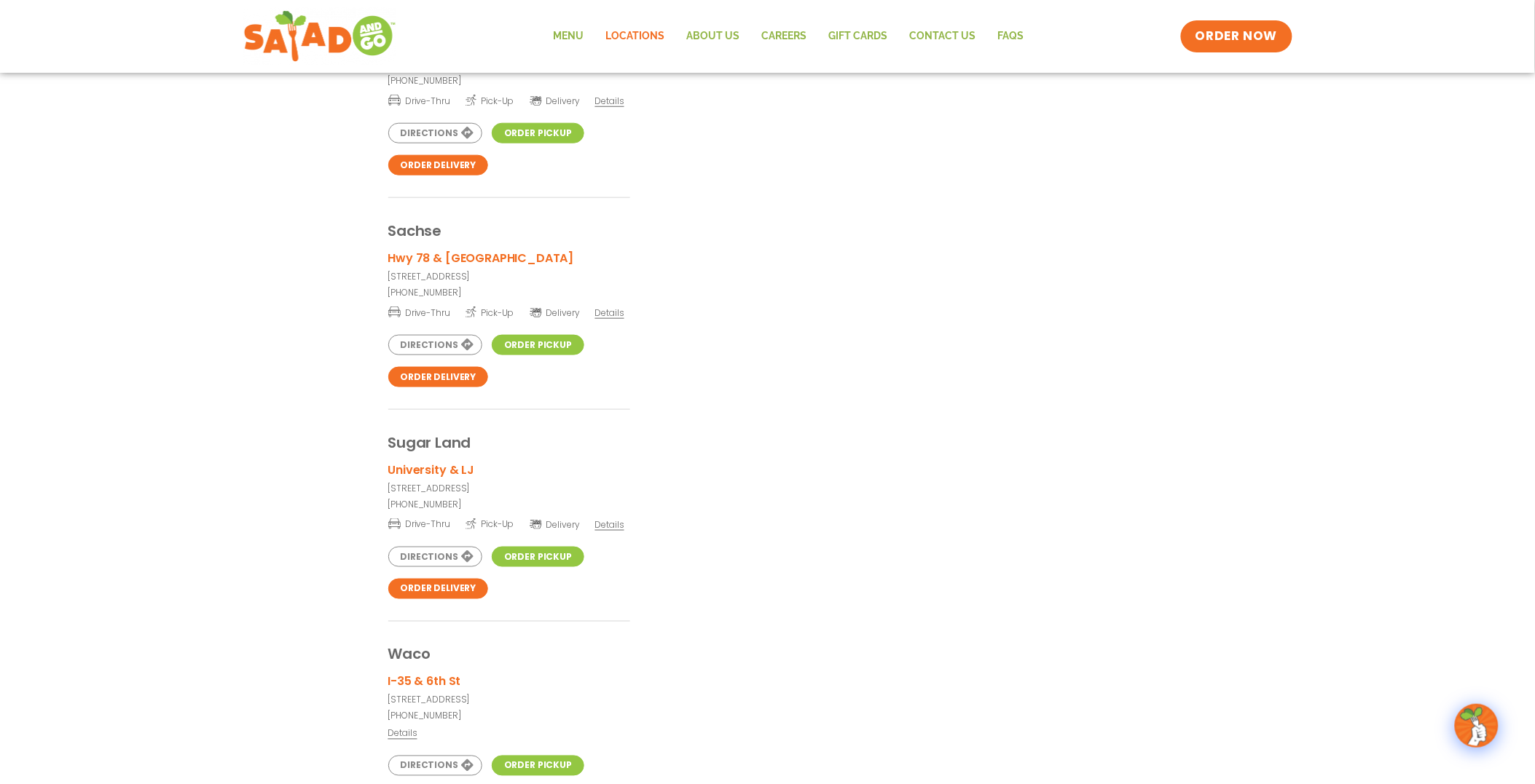
scroll to position [4037, 0]
